Goal: Transaction & Acquisition: Purchase product/service

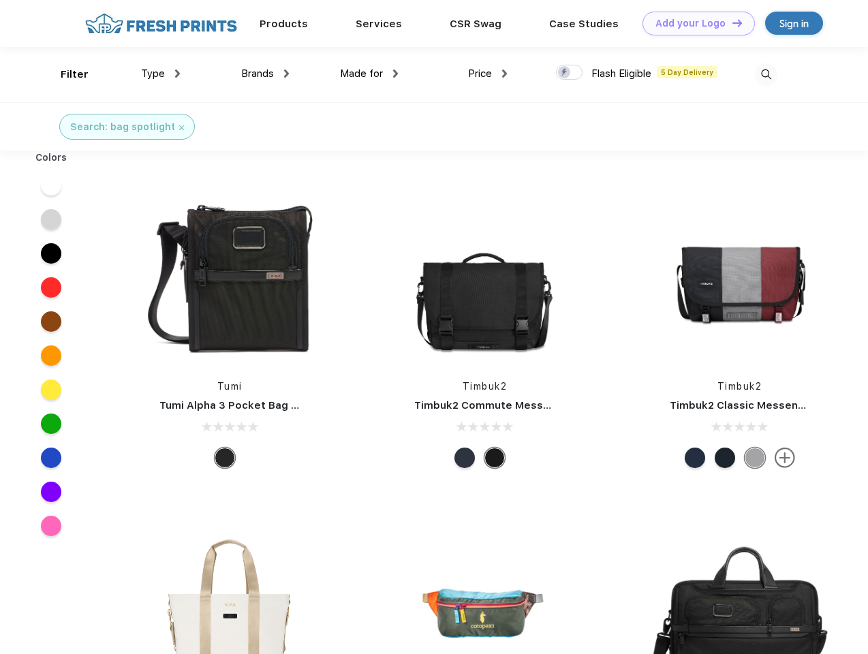
click at [694, 23] on link "Add your Logo Design Tool" at bounding box center [699, 24] width 112 height 24
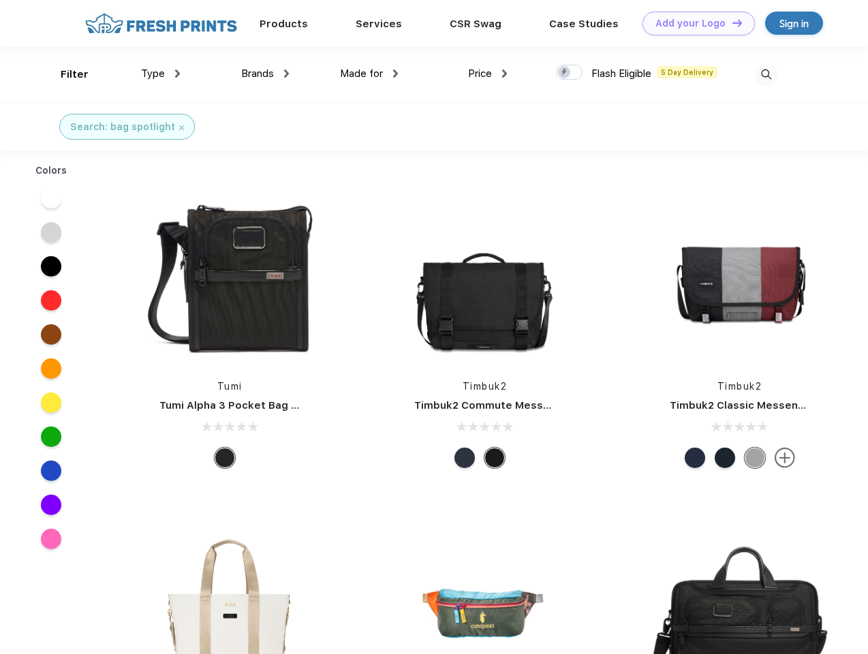
click at [0, 0] on div "Design Tool" at bounding box center [0, 0] width 0 height 0
click at [731, 22] on link "Add your Logo Design Tool" at bounding box center [699, 24] width 112 height 24
click at [65, 74] on div "Filter" at bounding box center [75, 75] width 28 height 16
click at [161, 74] on span "Type" at bounding box center [153, 73] width 24 height 12
click at [265, 74] on span "Brands" at bounding box center [257, 73] width 33 height 12
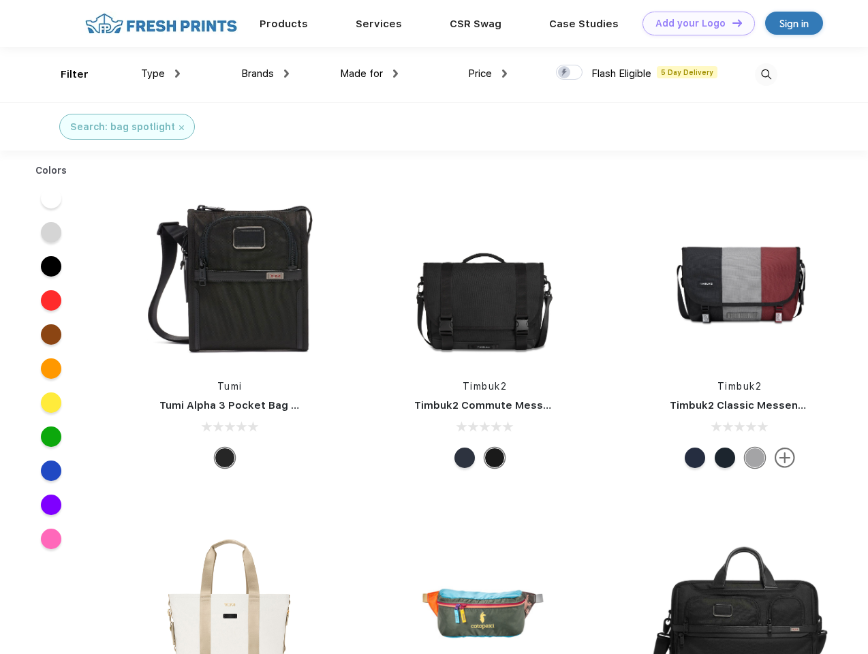
click at [369, 74] on span "Made for" at bounding box center [361, 73] width 43 height 12
click at [488, 74] on span "Price" at bounding box center [480, 73] width 24 height 12
click at [570, 73] on div at bounding box center [569, 72] width 27 height 15
click at [565, 73] on input "checkbox" at bounding box center [560, 68] width 9 height 9
click at [766, 74] on img at bounding box center [766, 74] width 22 height 22
